Goal: Information Seeking & Learning: Learn about a topic

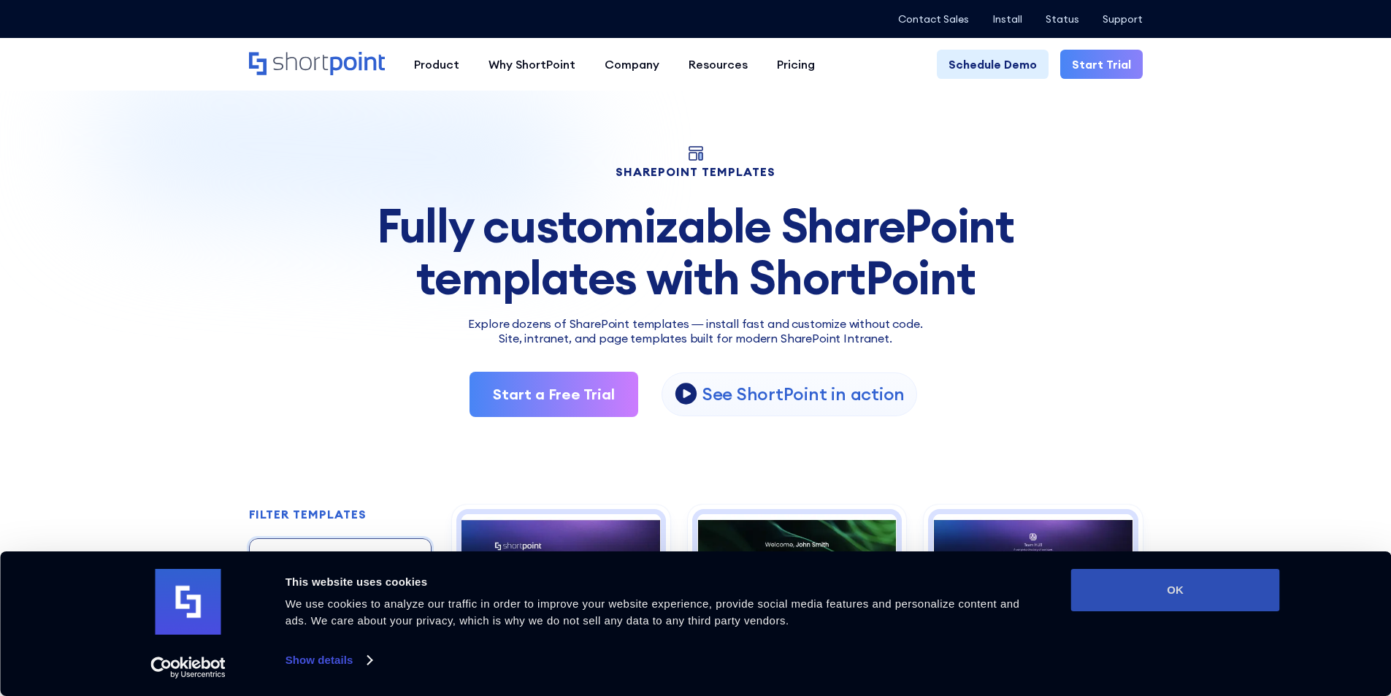
click at [1213, 583] on button "OK" at bounding box center [1175, 590] width 209 height 42
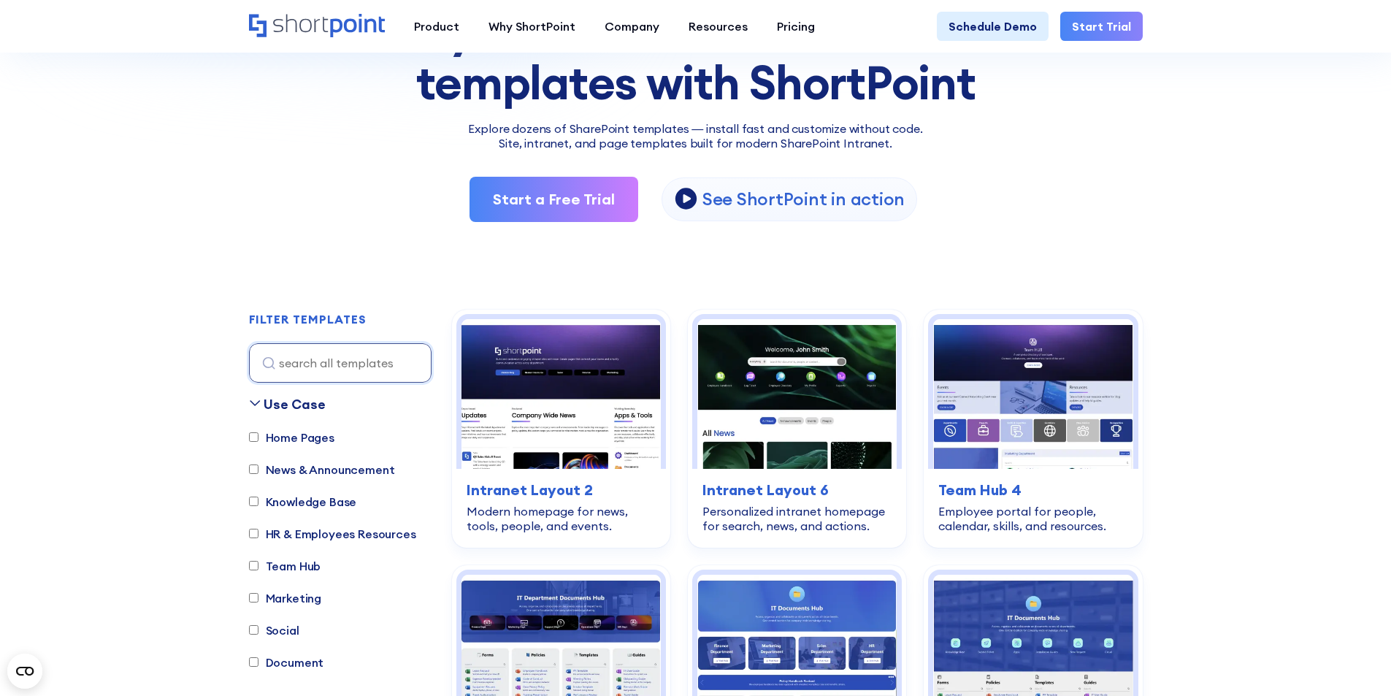
scroll to position [146, 0]
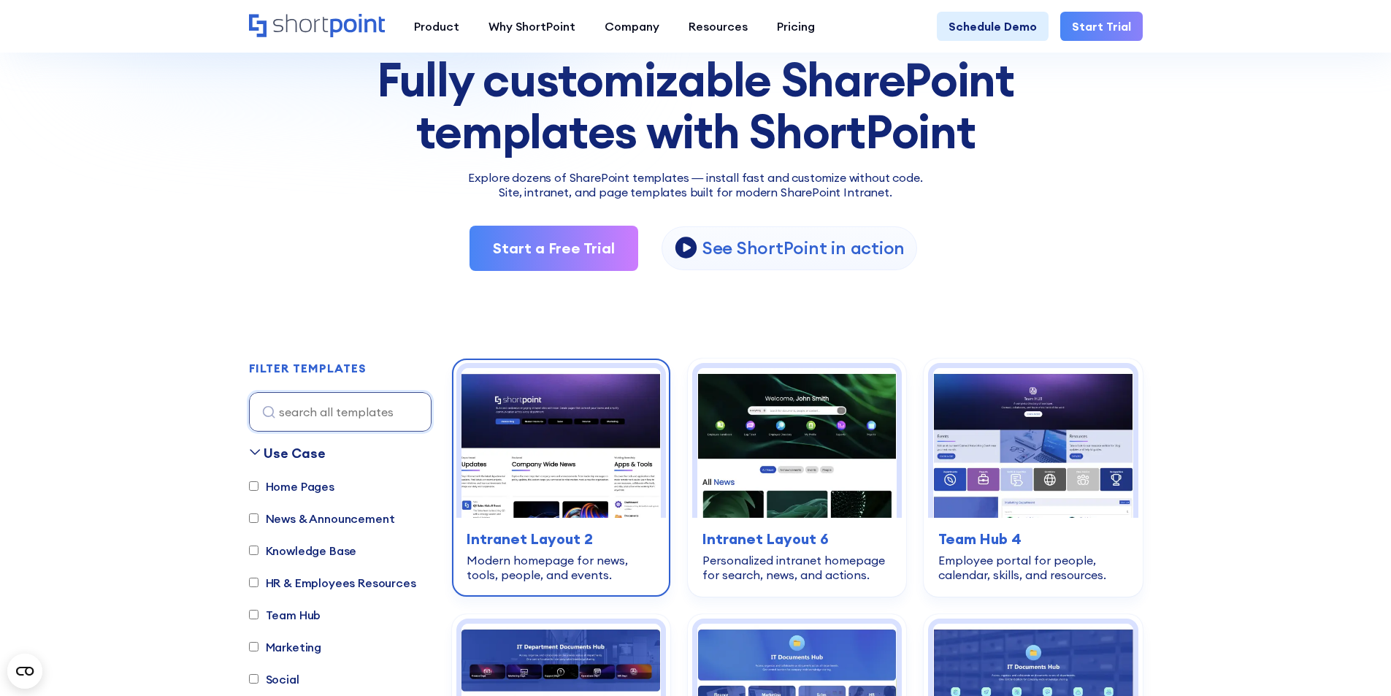
click at [569, 543] on h3 "Intranet Layout 2" at bounding box center [561, 539] width 189 height 22
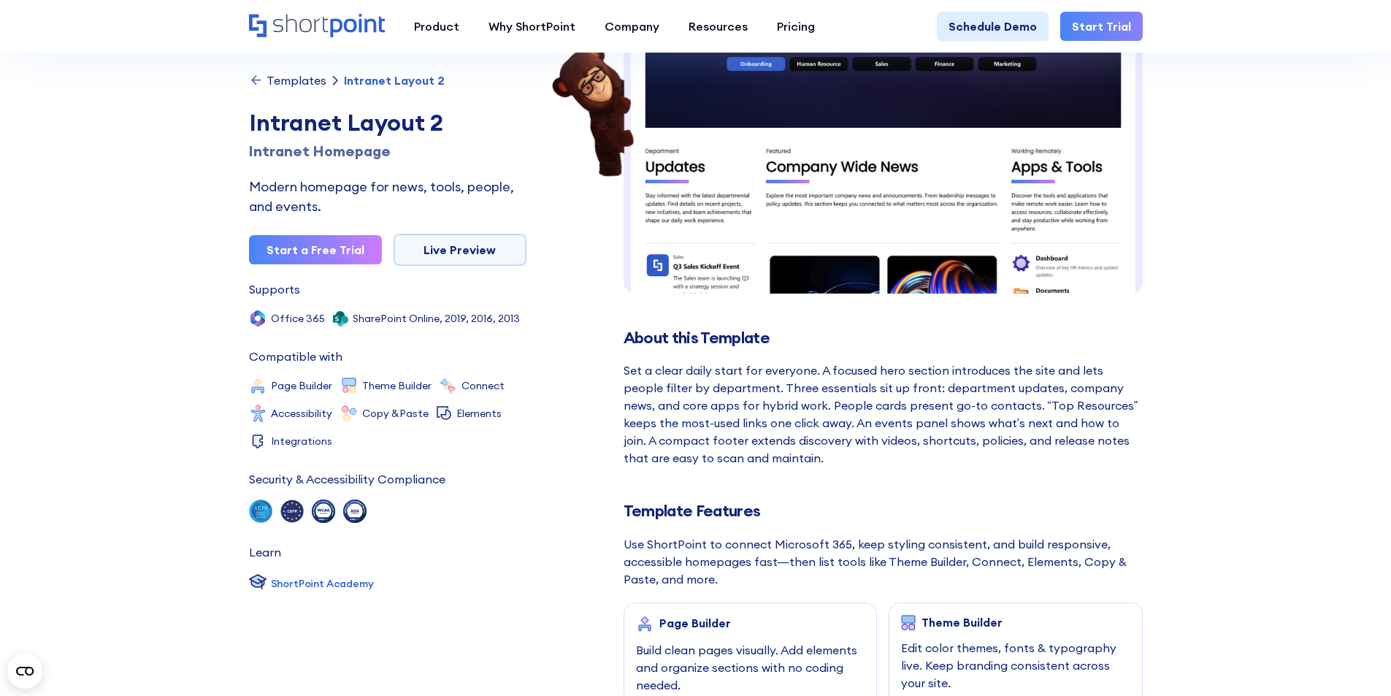
scroll to position [511, 0]
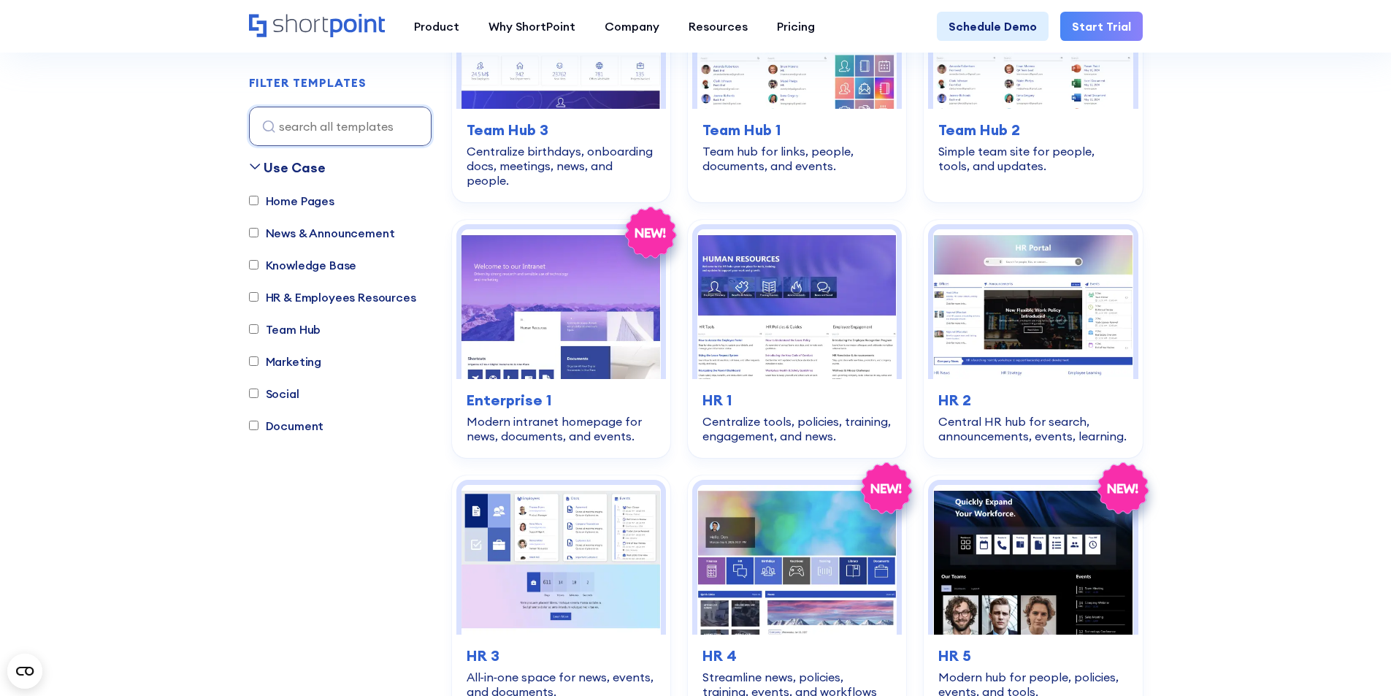
scroll to position [1899, 0]
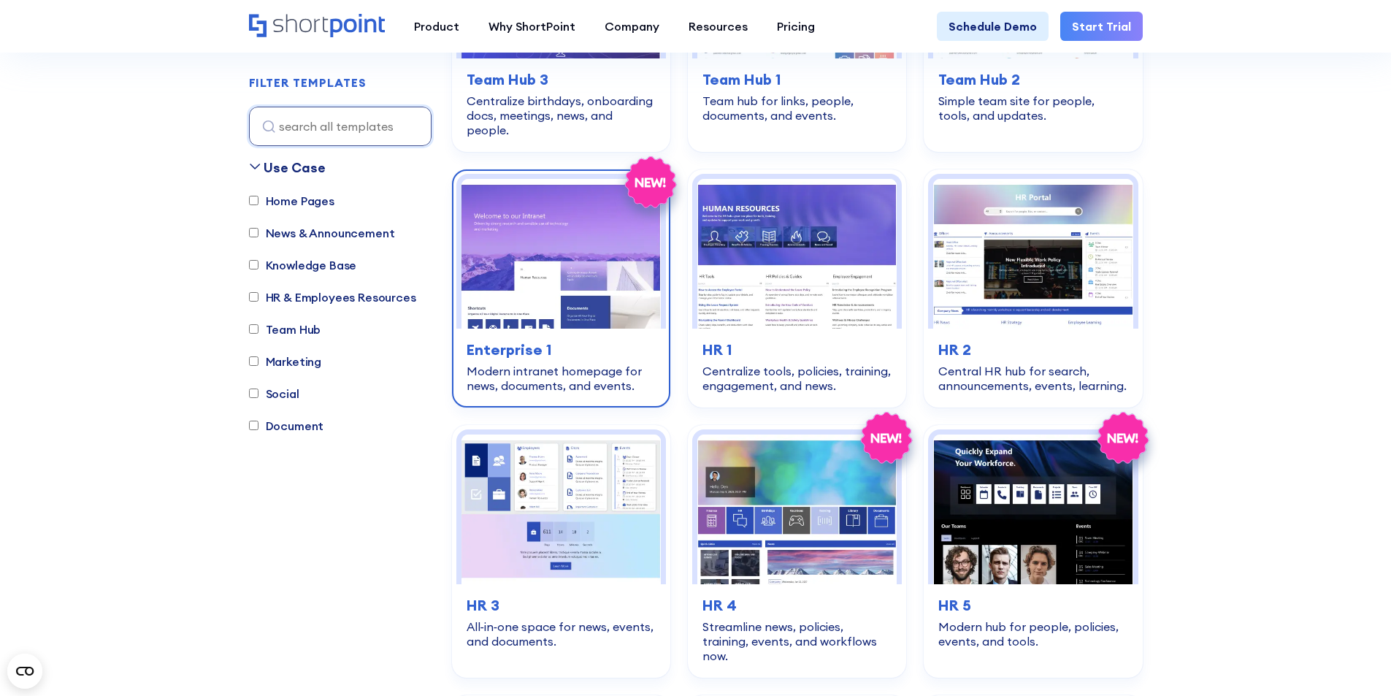
click at [613, 278] on img at bounding box center [561, 254] width 199 height 150
